Goal: Task Accomplishment & Management: Manage account settings

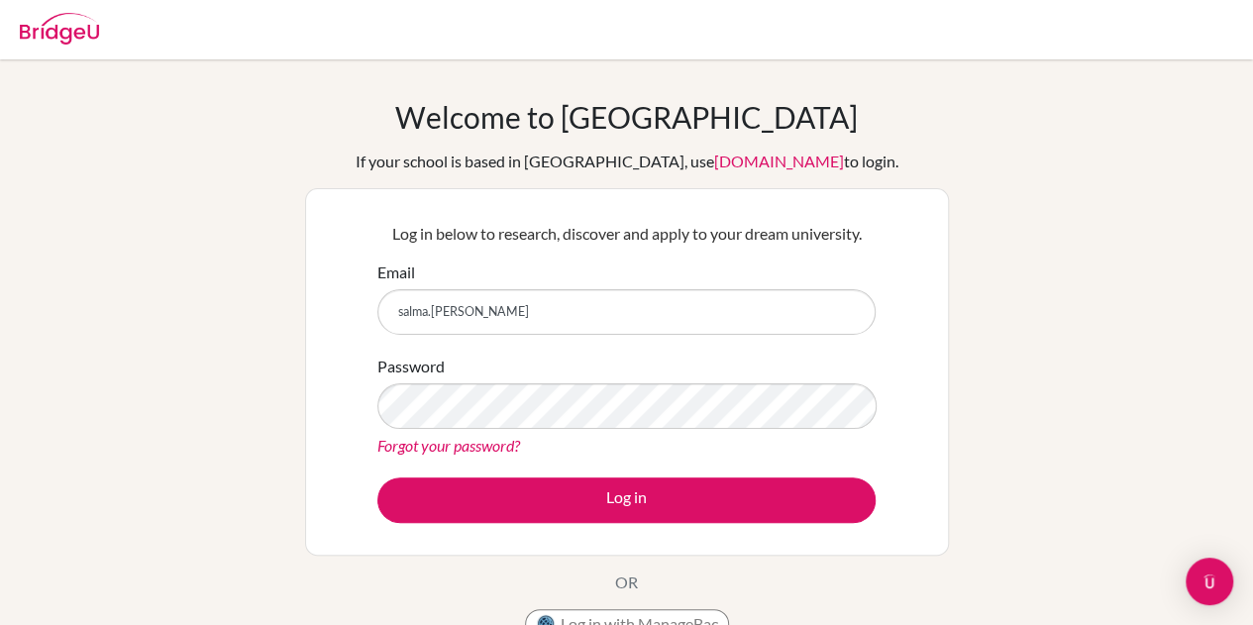
click at [378, 478] on button "Log in" at bounding box center [627, 501] width 498 height 46
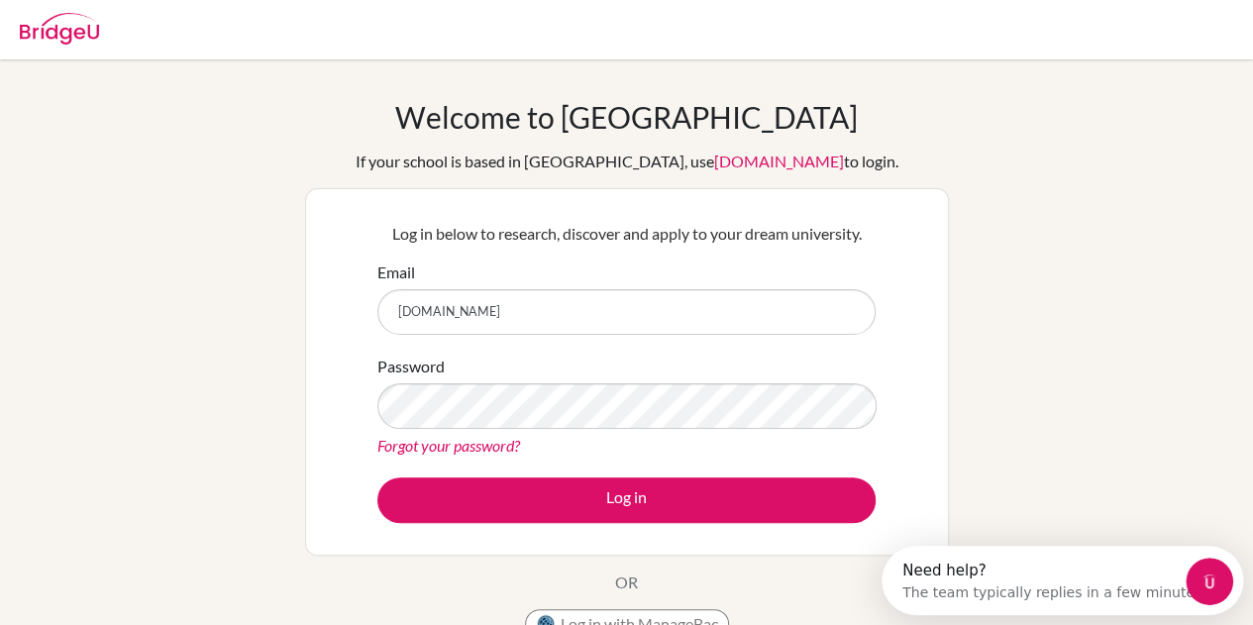
click at [480, 311] on input "[DOMAIN_NAME]" at bounding box center [627, 312] width 498 height 46
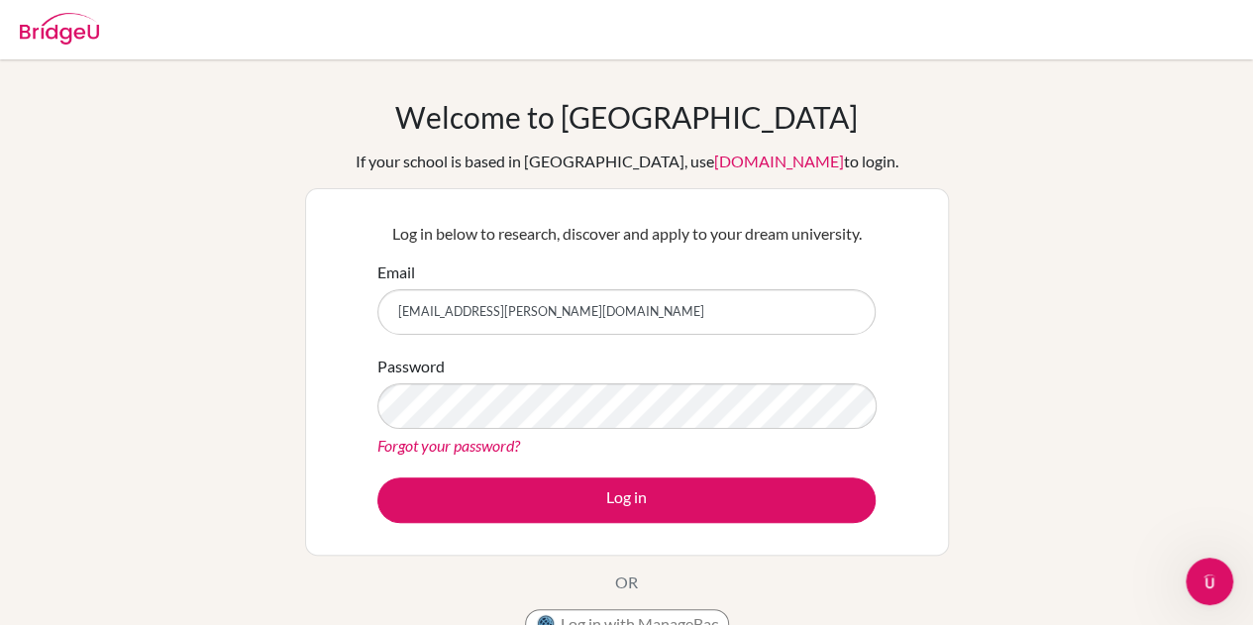
type input "[EMAIL_ADDRESS][PERSON_NAME][DOMAIN_NAME]"
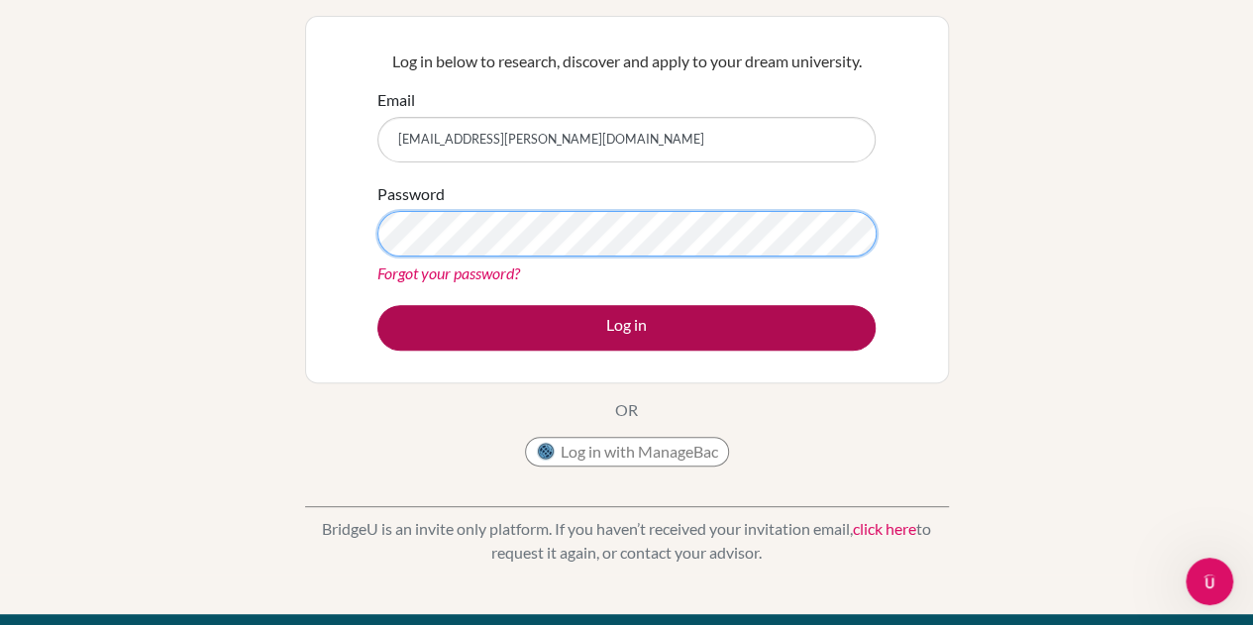
scroll to position [174, 0]
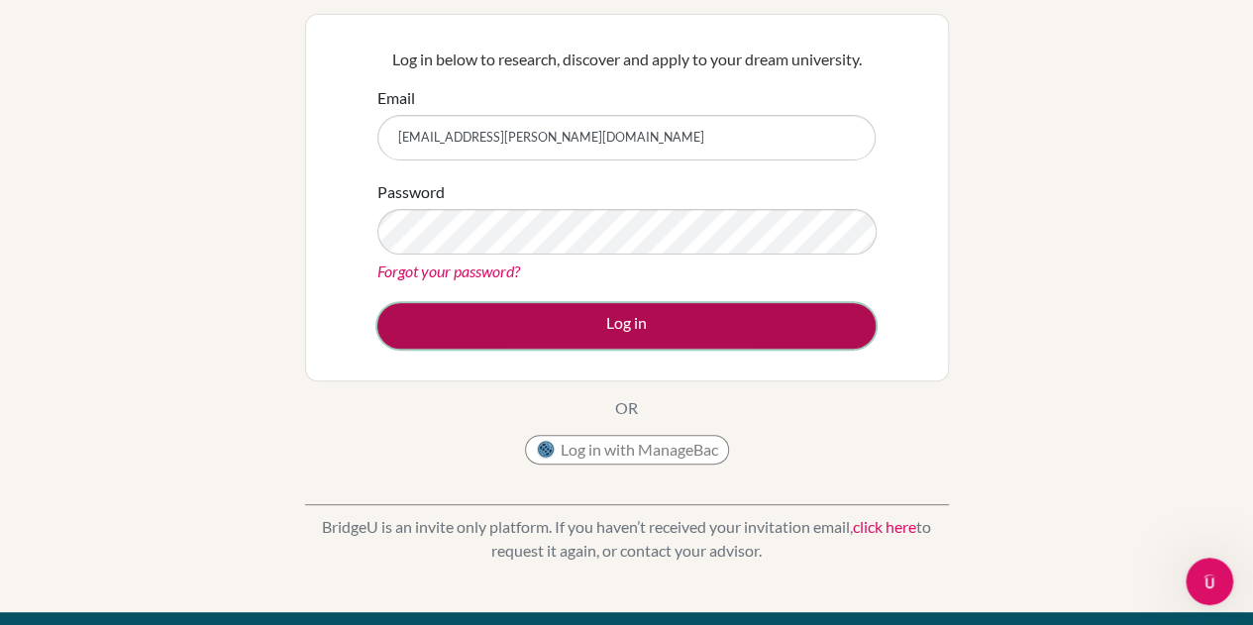
click at [539, 326] on button "Log in" at bounding box center [627, 326] width 498 height 46
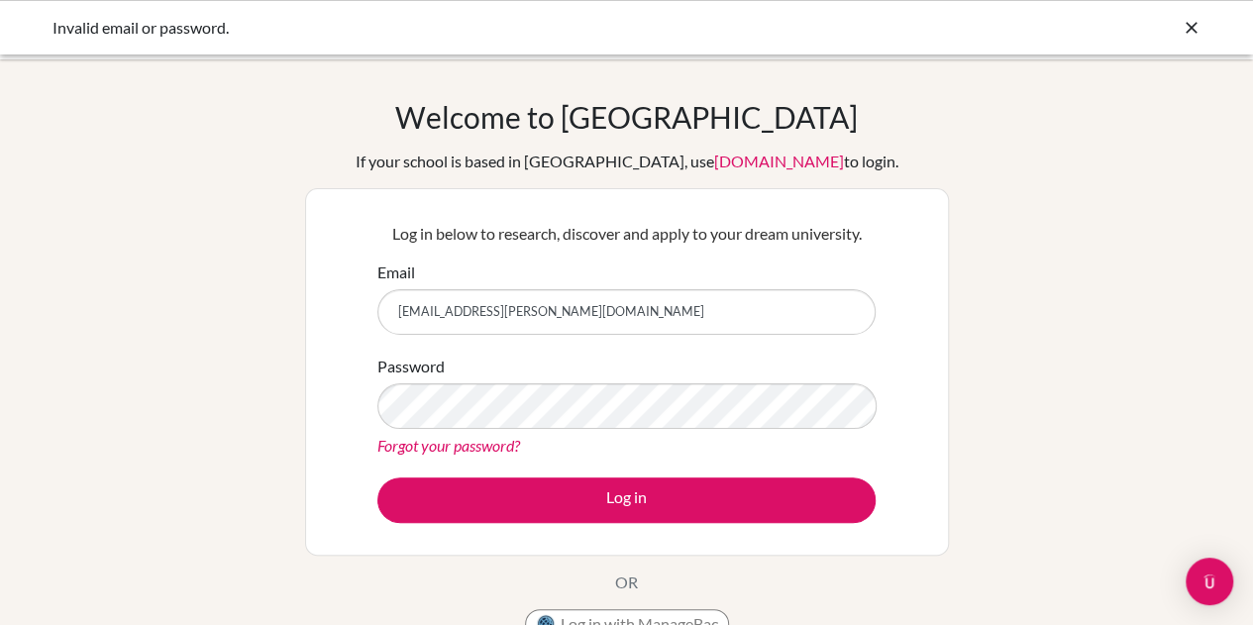
drag, startPoint x: 586, startPoint y: 317, endPoint x: 418, endPoint y: 328, distance: 167.8
click at [418, 328] on input "[EMAIL_ADDRESS][PERSON_NAME][DOMAIN_NAME]" at bounding box center [627, 312] width 498 height 46
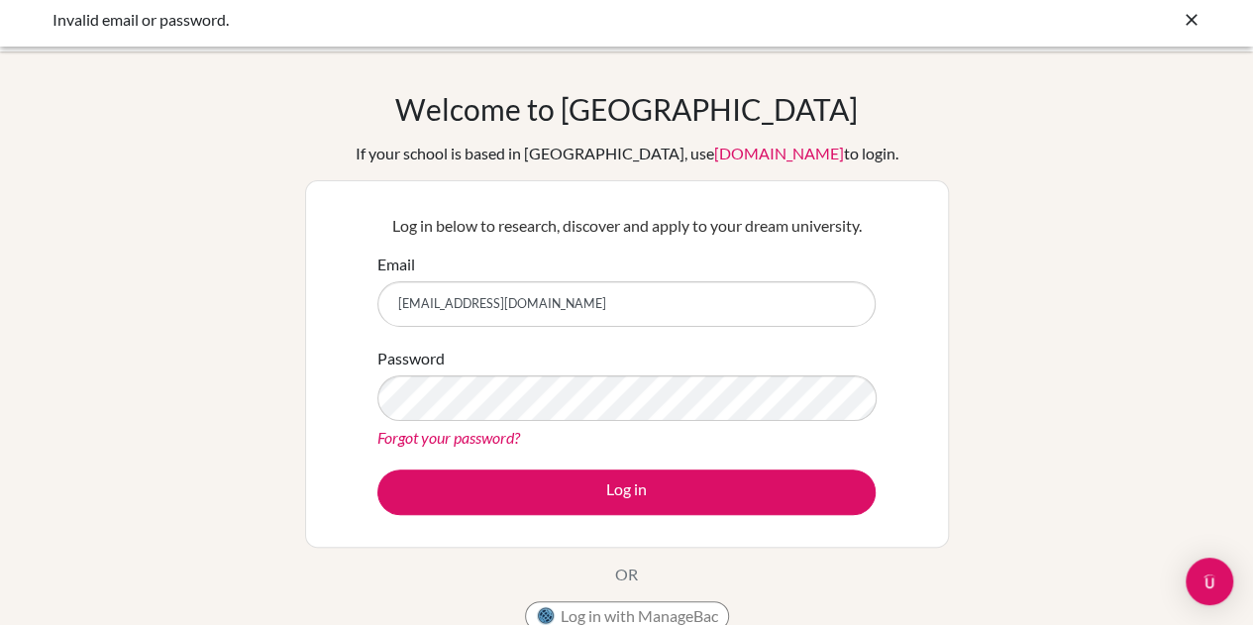
type input "salma03b@gmail.com"
click at [447, 433] on link "Forgot your password?" at bounding box center [449, 437] width 143 height 19
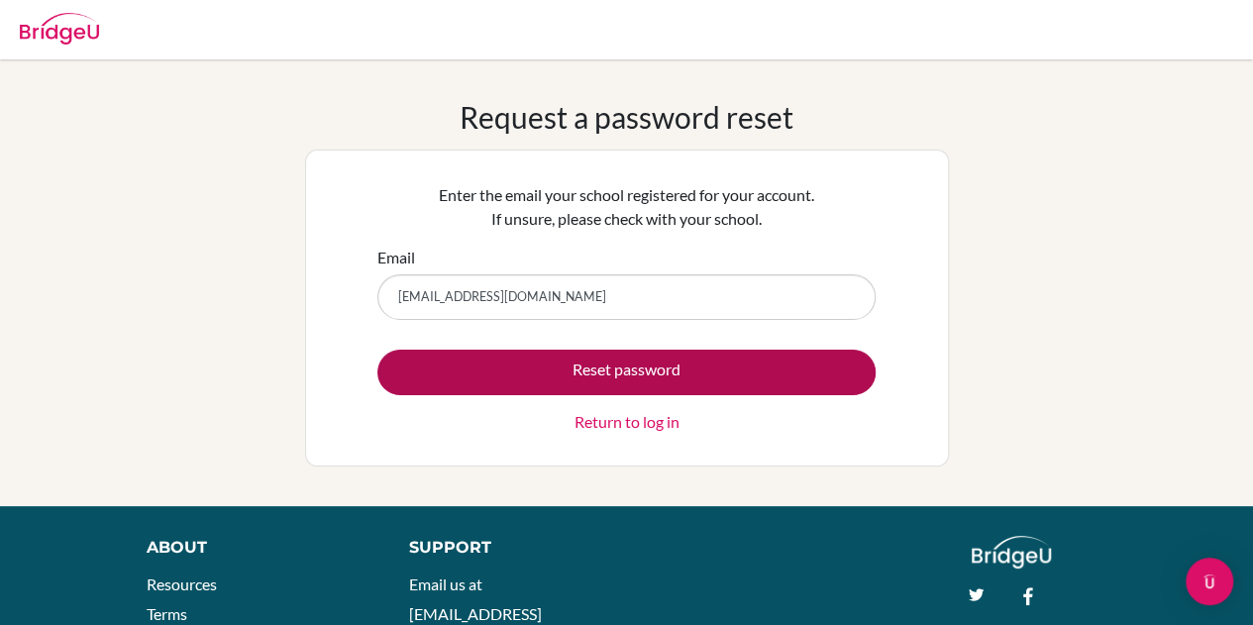
type input "[EMAIL_ADDRESS][DOMAIN_NAME]"
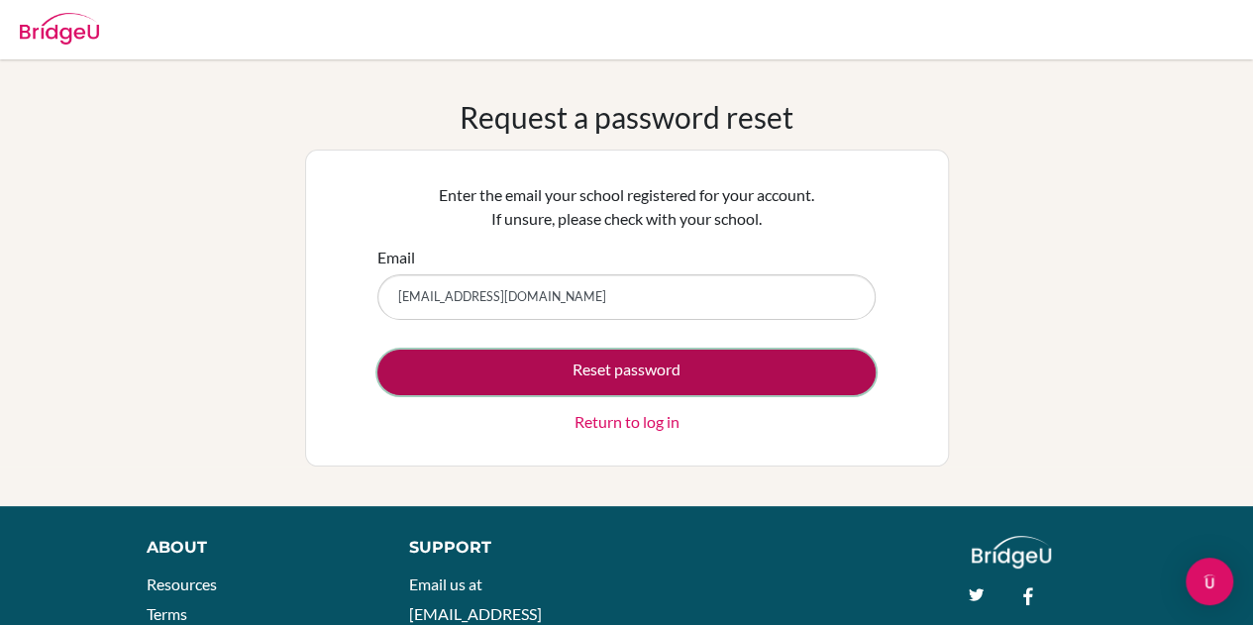
click at [557, 366] on button "Reset password" at bounding box center [627, 373] width 498 height 46
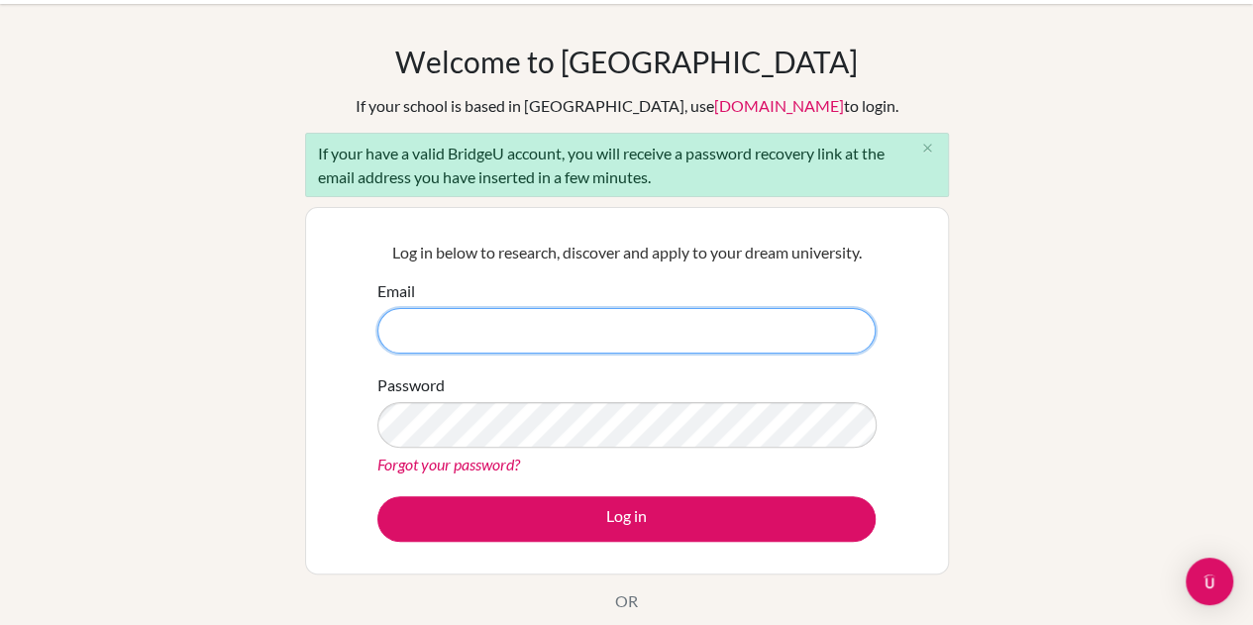
scroll to position [57, 0]
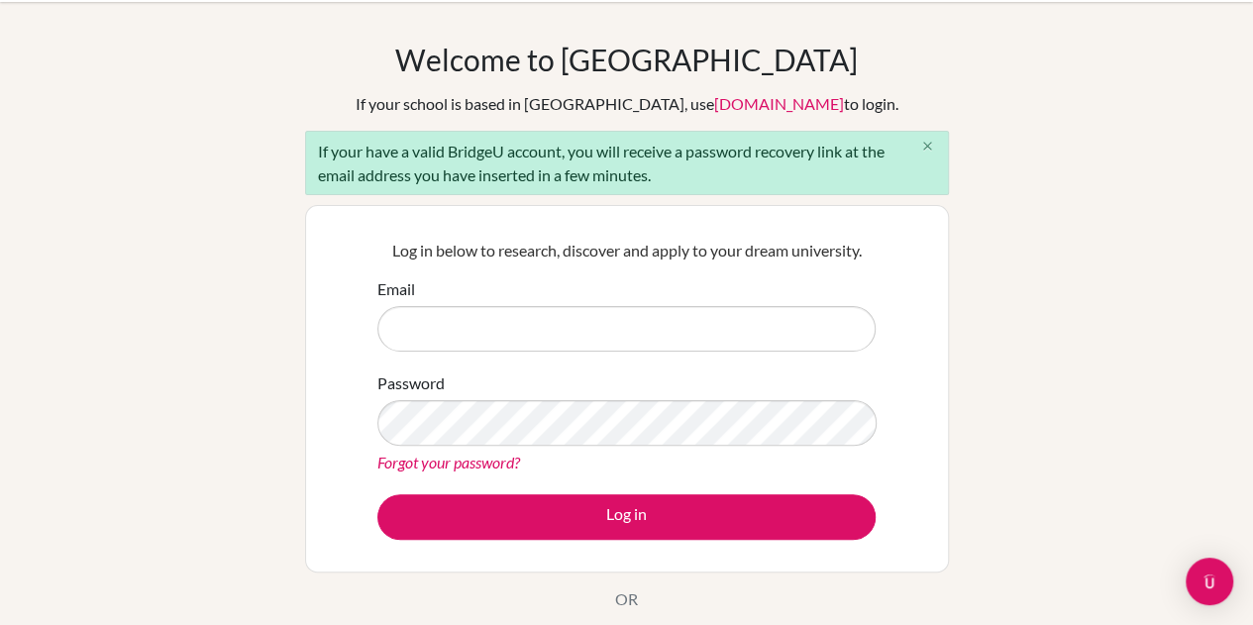
click at [930, 139] on icon "close" at bounding box center [928, 146] width 15 height 15
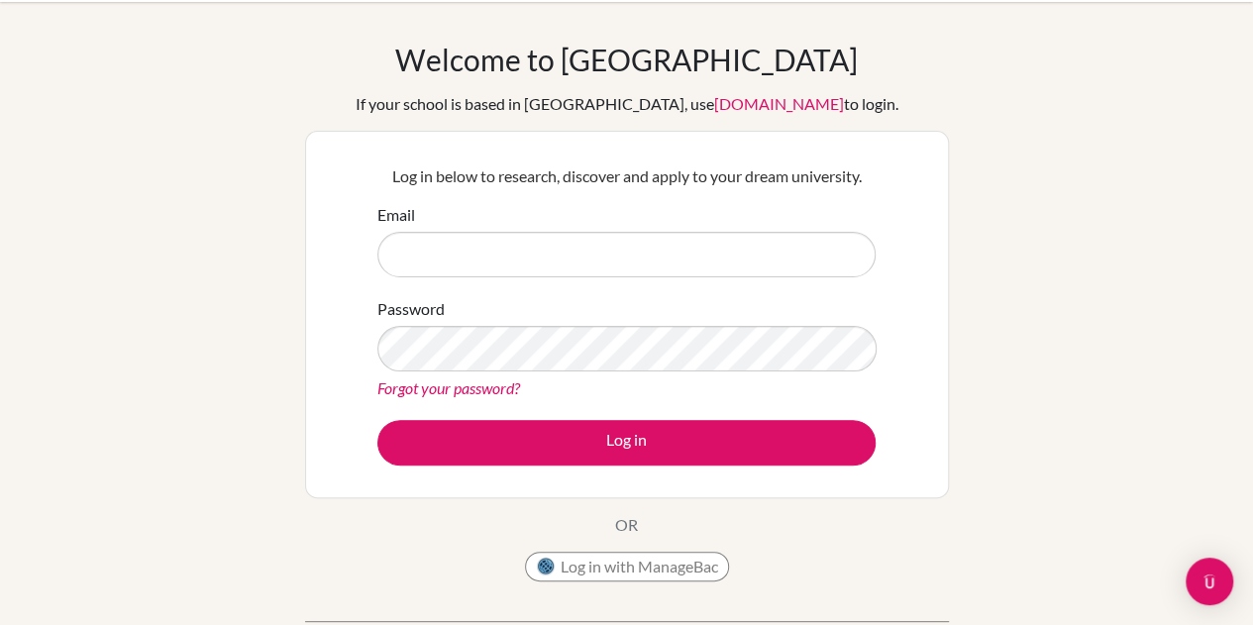
click at [461, 391] on link "Forgot your password?" at bounding box center [449, 388] width 143 height 19
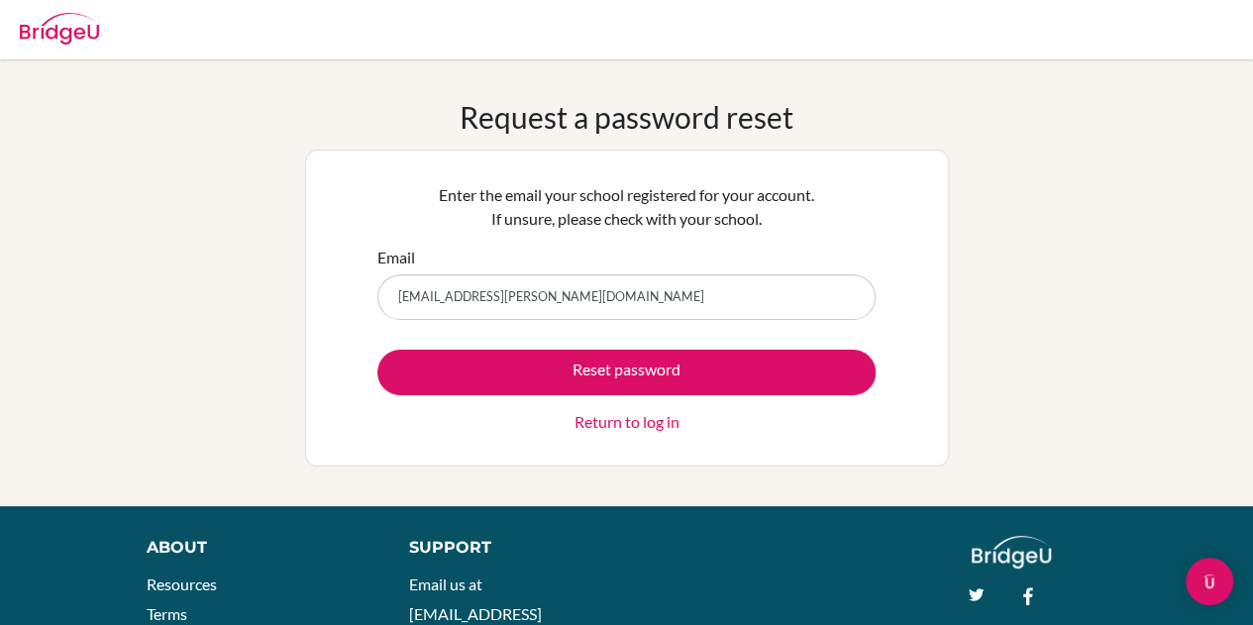
click at [503, 306] on input "[EMAIL_ADDRESS][PERSON_NAME][DOMAIN_NAME]" at bounding box center [627, 297] width 498 height 46
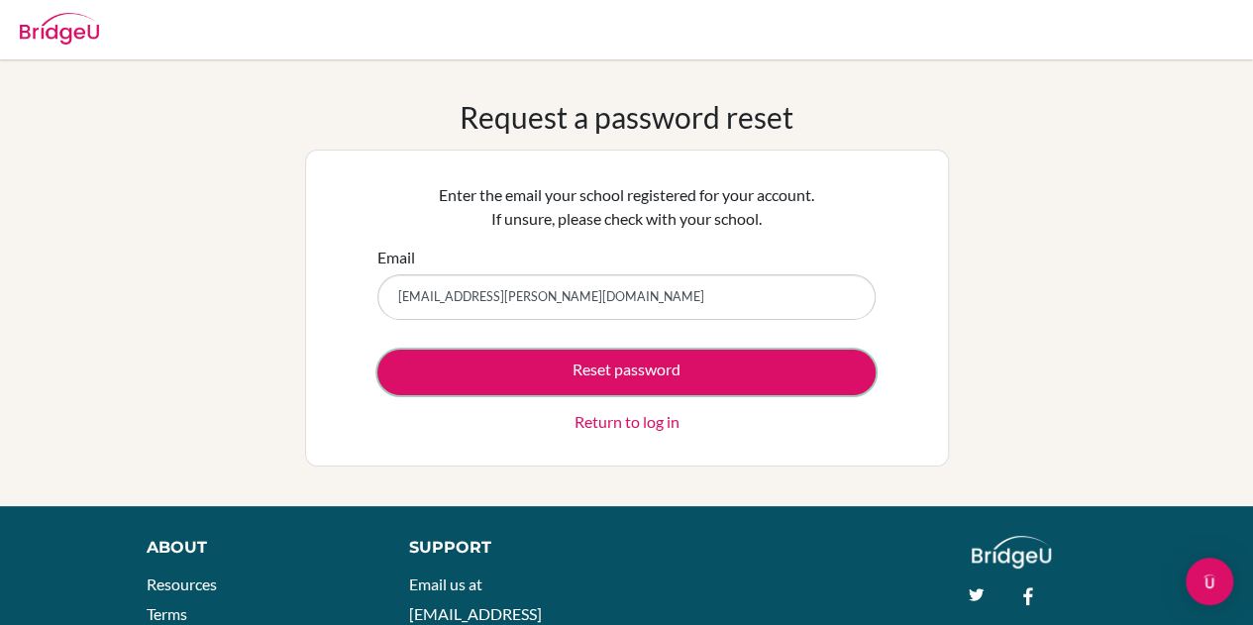
drag, startPoint x: 561, startPoint y: 360, endPoint x: 693, endPoint y: 284, distance: 151.8
click at [693, 284] on form "Email [EMAIL_ADDRESS][PERSON_NAME][DOMAIN_NAME] Reset password Return to log in" at bounding box center [627, 340] width 498 height 188
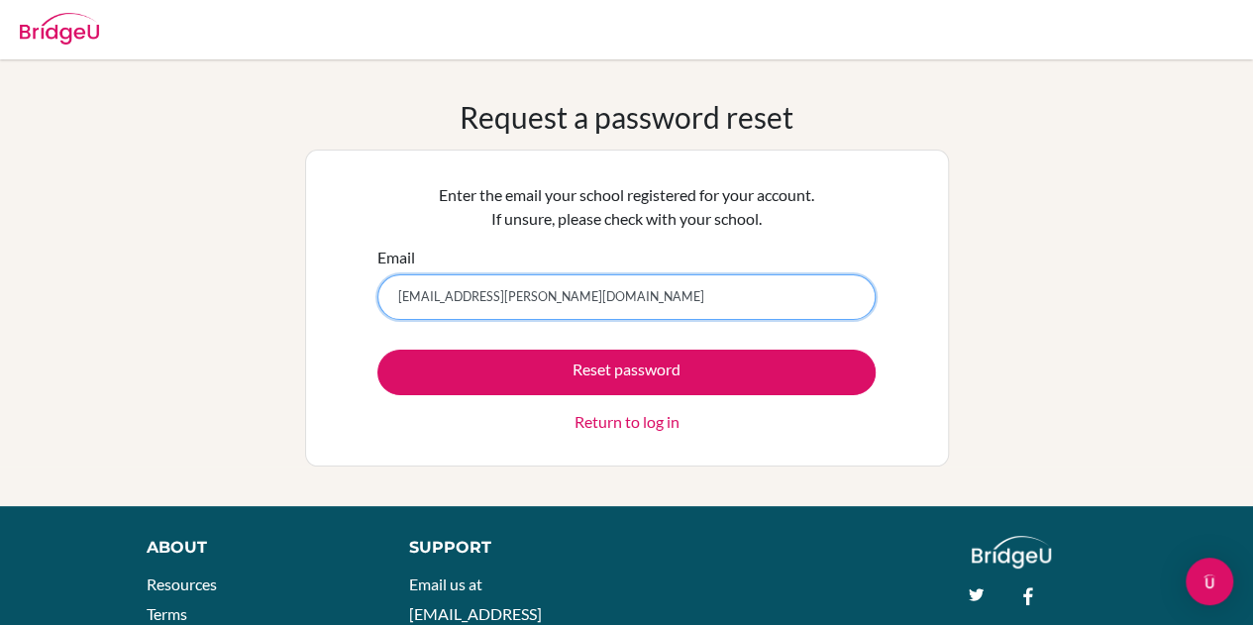
click at [512, 300] on input "[EMAIL_ADDRESS][PERSON_NAME][DOMAIN_NAME]" at bounding box center [627, 297] width 498 height 46
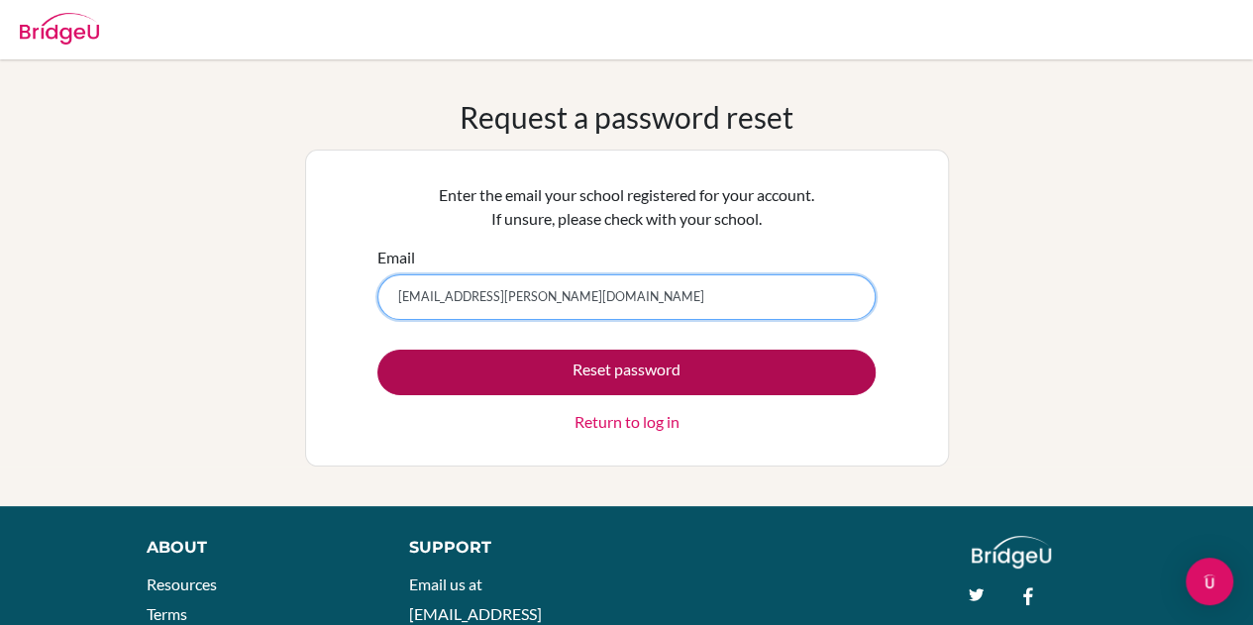
type input "[EMAIL_ADDRESS][PERSON_NAME][DOMAIN_NAME]"
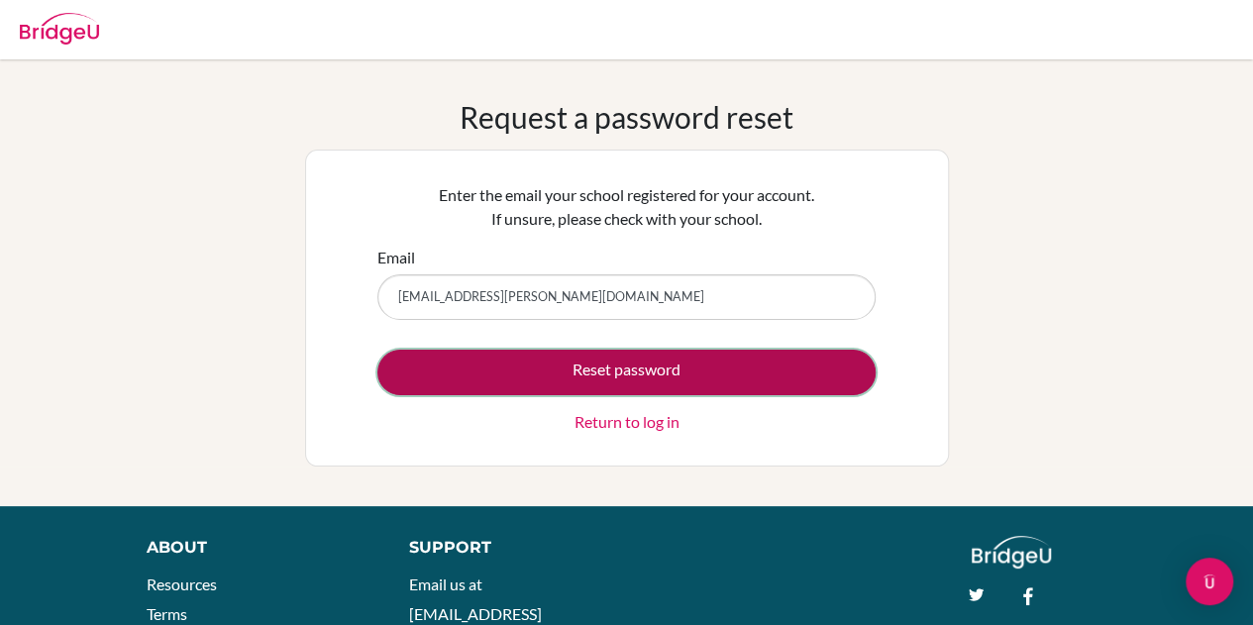
click at [517, 379] on button "Reset password" at bounding box center [627, 373] width 498 height 46
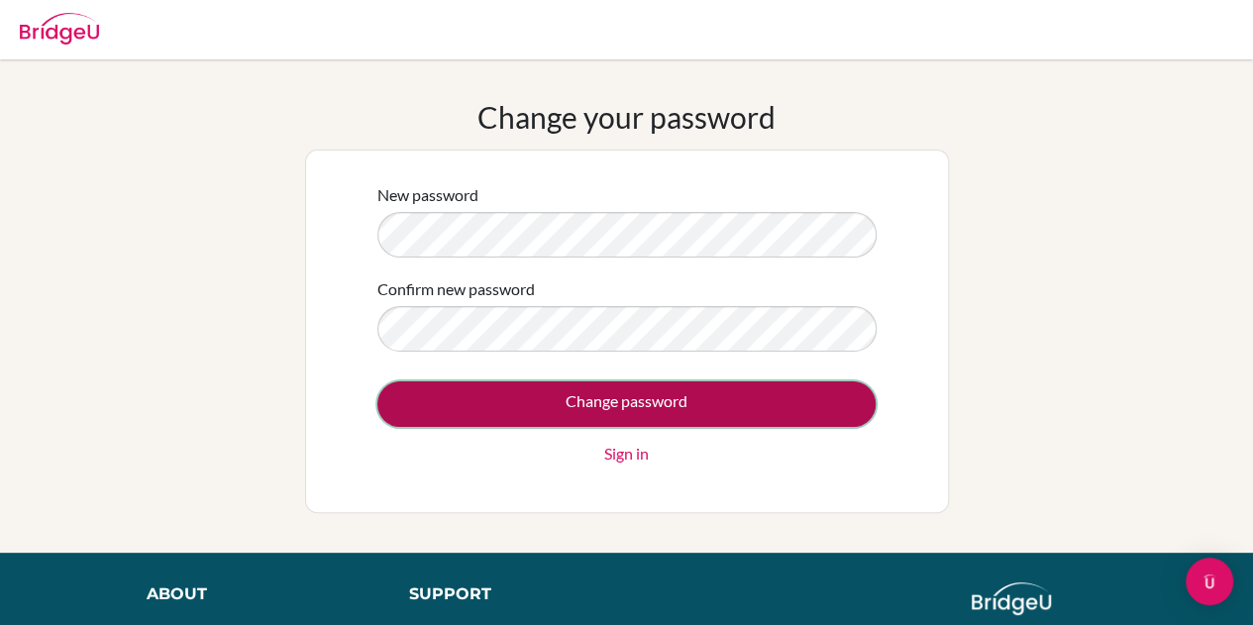
click at [482, 425] on input "Change password" at bounding box center [627, 404] width 498 height 46
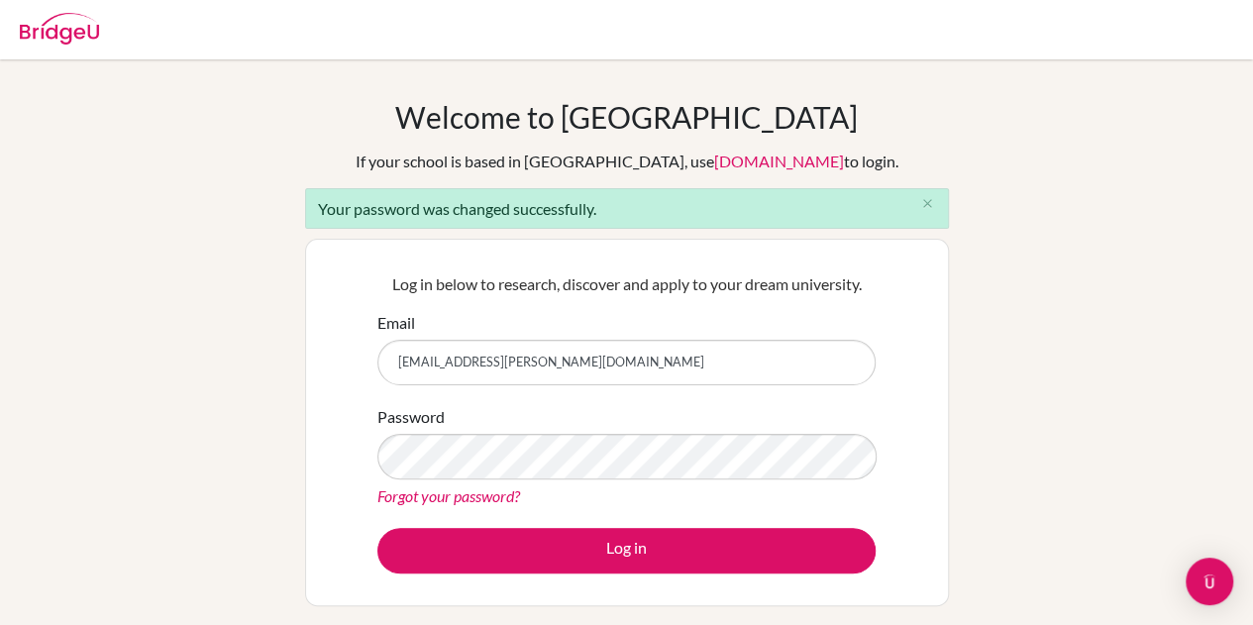
type input "salma.boodoo@isps.edu.tt"
click at [460, 431] on div "Password Forgot your password?" at bounding box center [627, 456] width 498 height 103
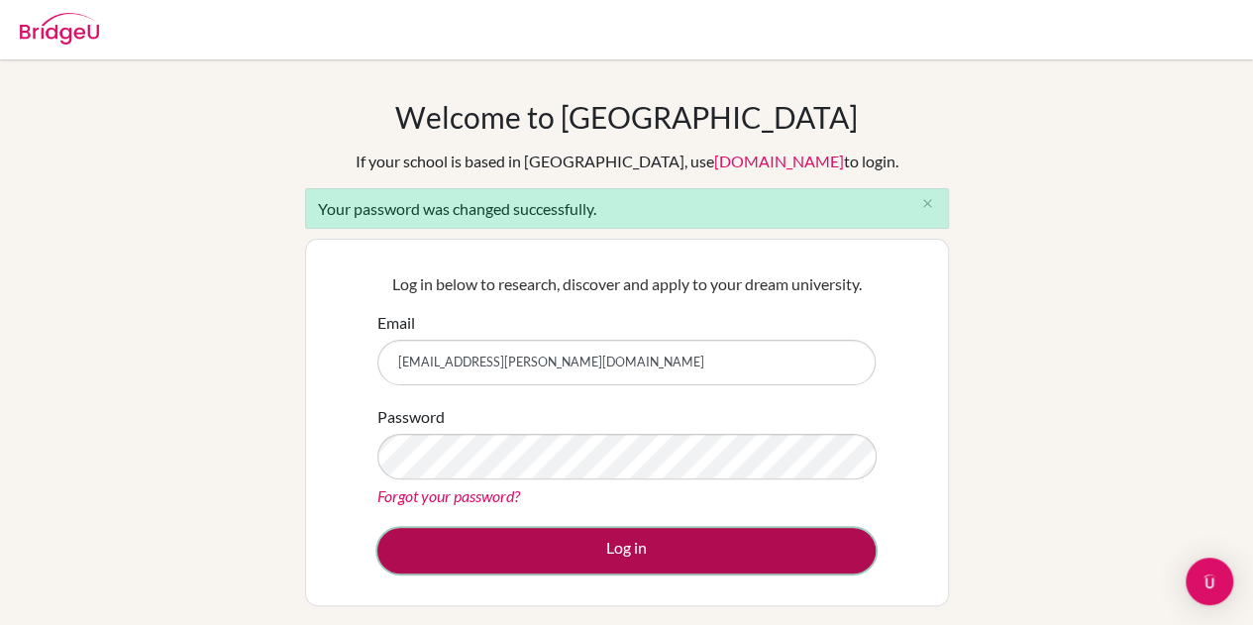
click at [482, 560] on button "Log in" at bounding box center [627, 551] width 498 height 46
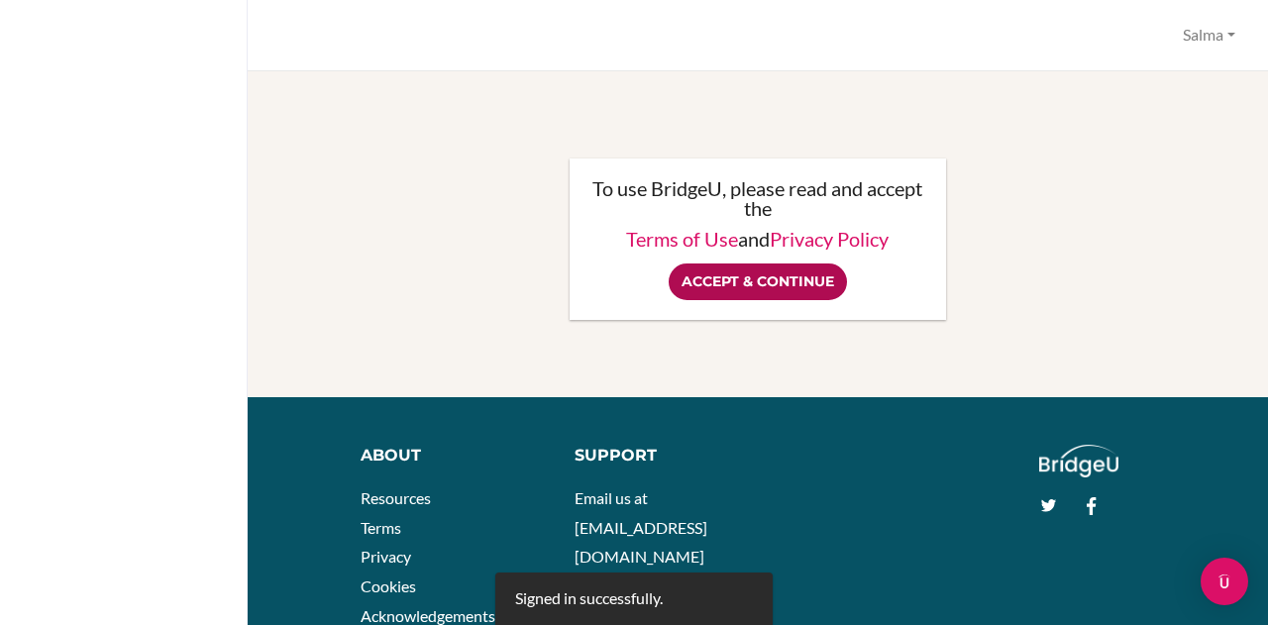
click at [776, 275] on input "Accept & Continue" at bounding box center [758, 282] width 178 height 37
